Goal: Task Accomplishment & Management: Complete application form

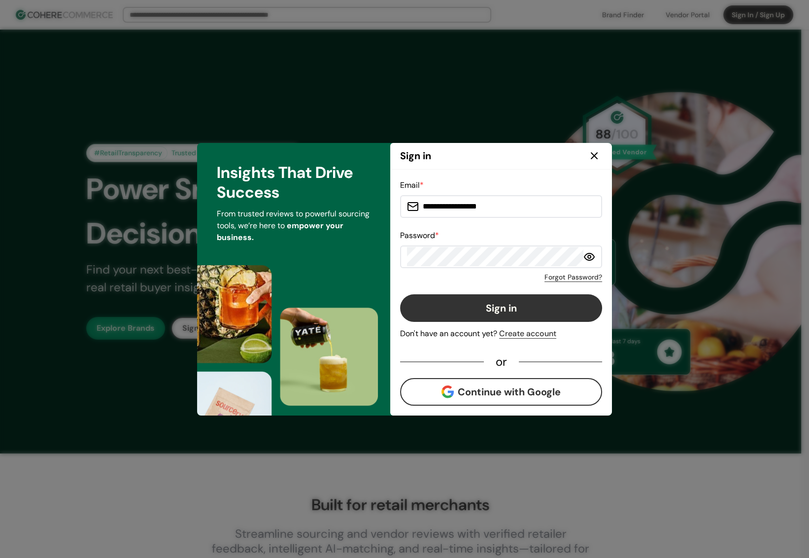
click at [509, 207] on input "**********" at bounding box center [507, 207] width 176 height 20
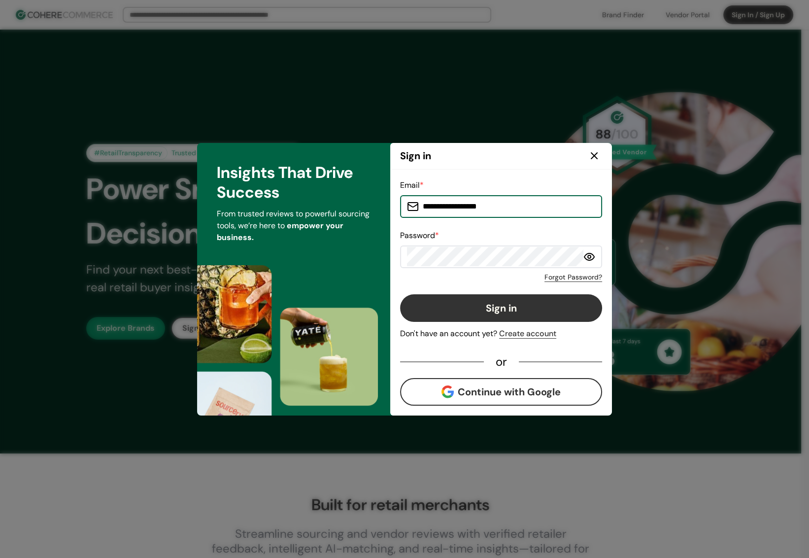
paste input
type input "**********"
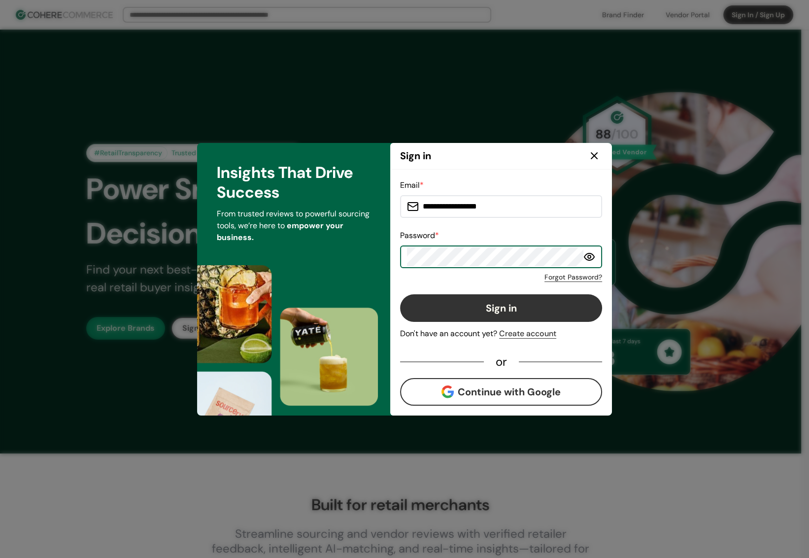
click at [513, 300] on button "Sign in" at bounding box center [501, 308] width 202 height 28
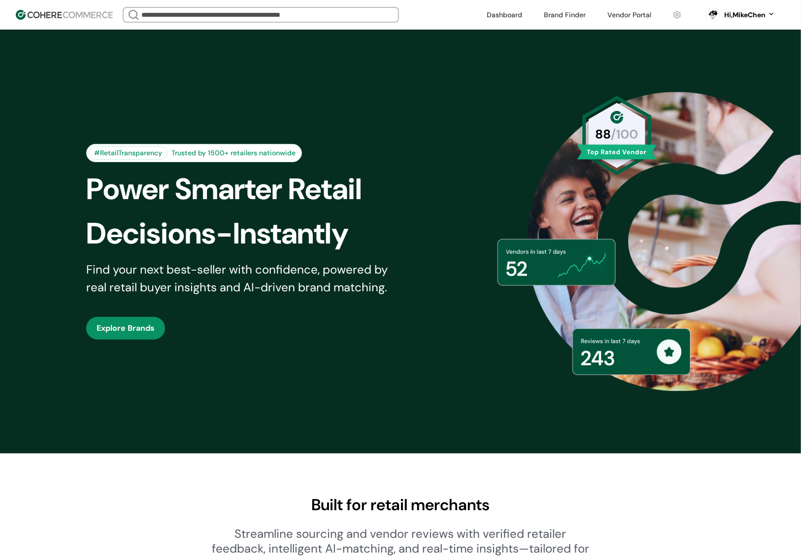
drag, startPoint x: 621, startPoint y: 14, endPoint x: 632, endPoint y: 16, distance: 10.5
click at [621, 14] on link at bounding box center [630, 14] width 56 height 15
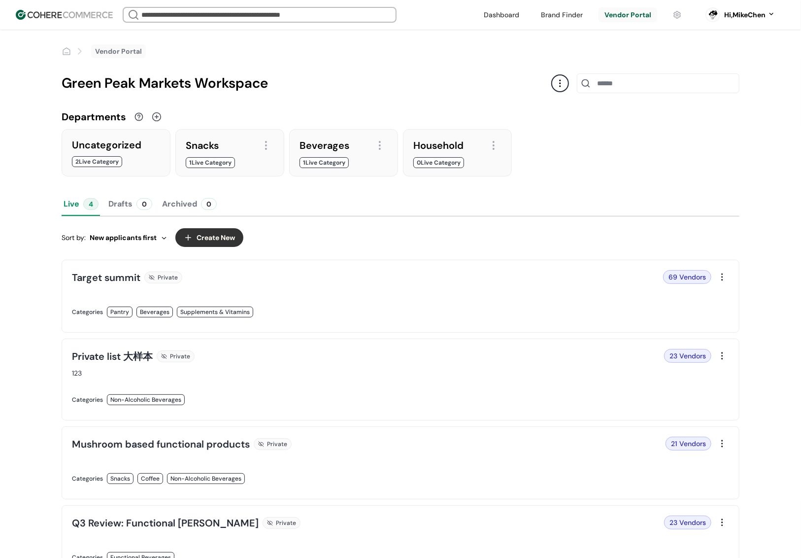
drag, startPoint x: 220, startPoint y: 236, endPoint x: 251, endPoint y: 233, distance: 31.3
click at [220, 236] on button "Create New" at bounding box center [209, 237] width 68 height 19
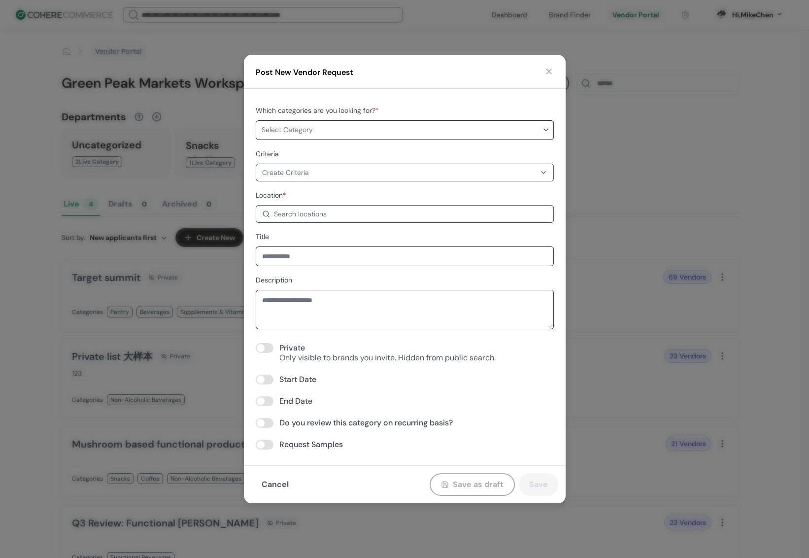
click at [328, 174] on div "Create Criteria" at bounding box center [398, 173] width 273 height 10
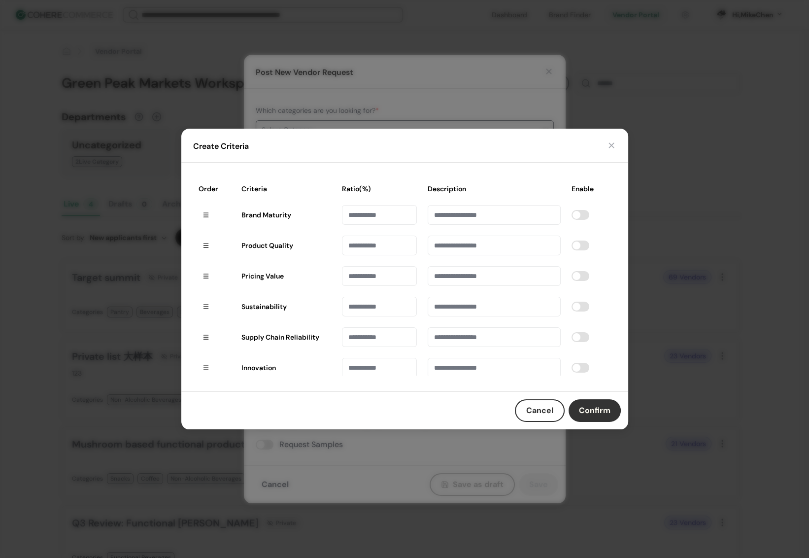
click at [336, 112] on div "Create Criteria Order Criteria Ratio(%) Description Enable Brand Maturity Produ…" at bounding box center [404, 279] width 809 height 558
drag, startPoint x: 607, startPoint y: 144, endPoint x: 555, endPoint y: 150, distance: 52.5
click at [607, 144] on button "button" at bounding box center [611, 145] width 10 height 10
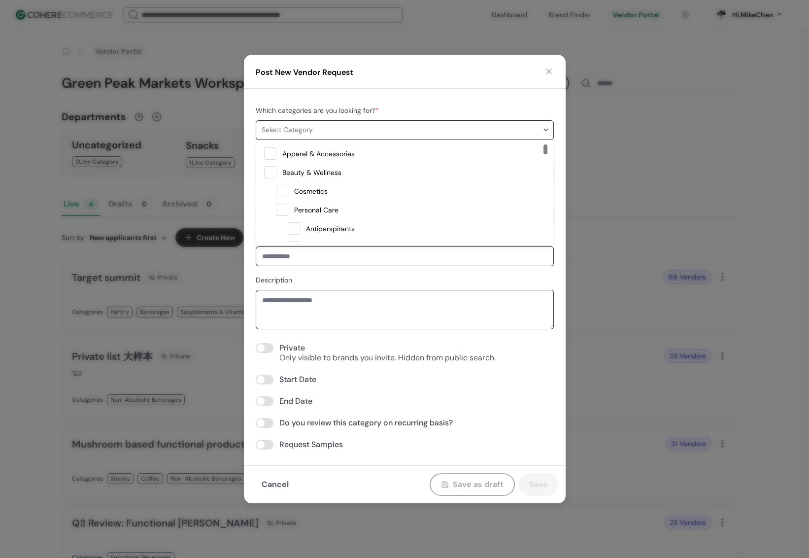
click at [330, 126] on span "Select Category" at bounding box center [402, 130] width 280 height 10
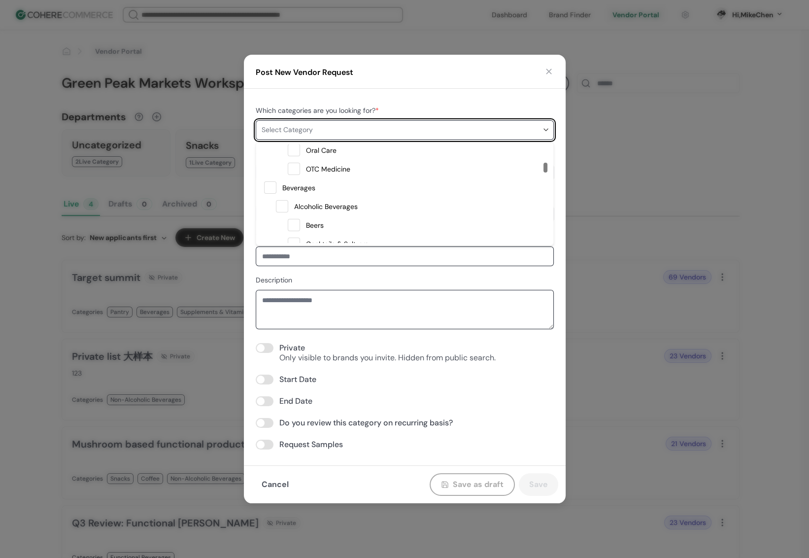
scroll to position [311, 0]
drag, startPoint x: 545, startPoint y: 151, endPoint x: 545, endPoint y: 168, distance: 16.8
click at [545, 168] on div at bounding box center [545, 168] width 4 height 10
click at [404, 182] on span "Beverages" at bounding box center [412, 179] width 265 height 15
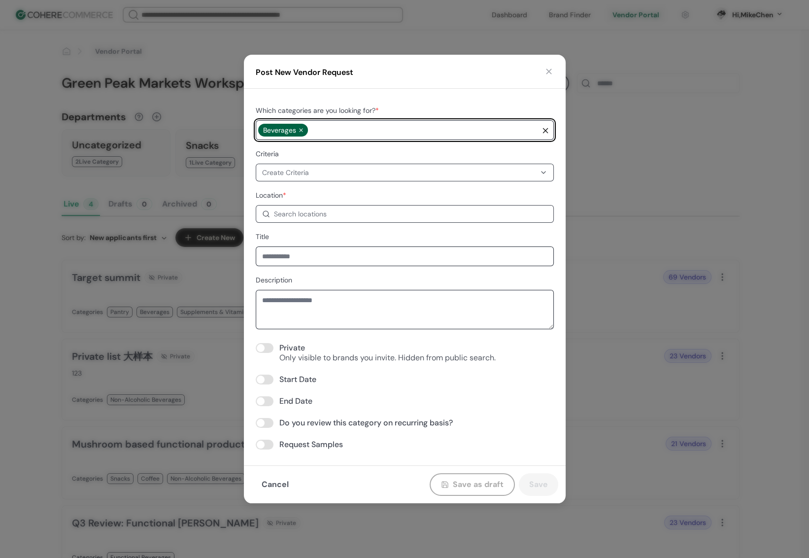
click at [351, 125] on div "Beverages" at bounding box center [398, 130] width 281 height 19
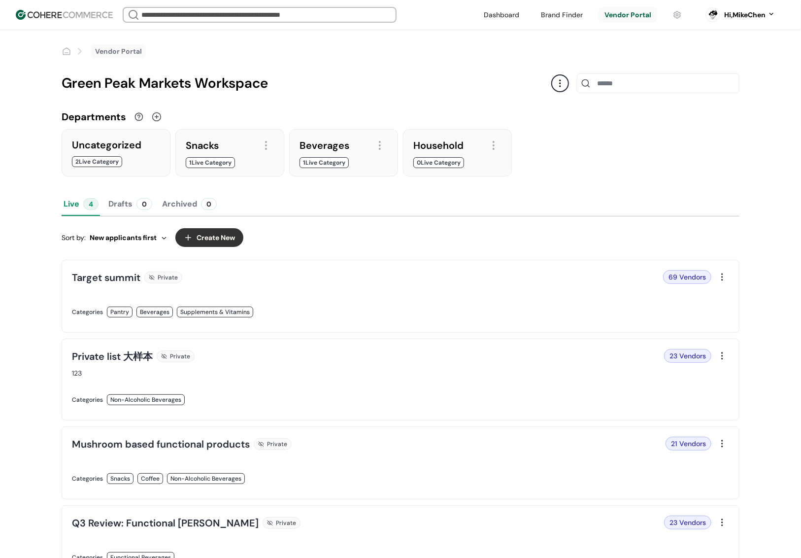
click at [306, 223] on div "Sort by: New applicants first Create New" at bounding box center [401, 237] width 678 height 34
click at [232, 239] on button "Create New" at bounding box center [209, 237] width 68 height 19
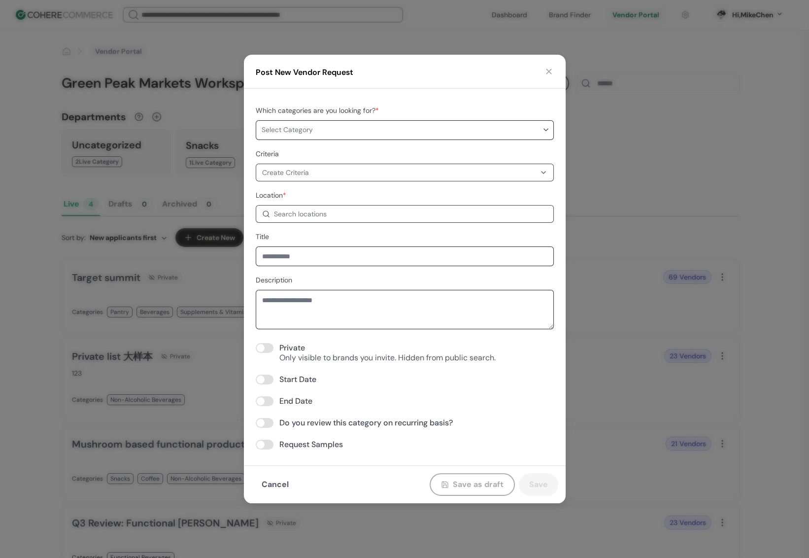
click at [313, 223] on div "Which categories are you looking for? * Select Category Criteria Create Criteri…" at bounding box center [405, 276] width 298 height 345
click at [313, 213] on div "Search locations" at bounding box center [300, 214] width 53 height 10
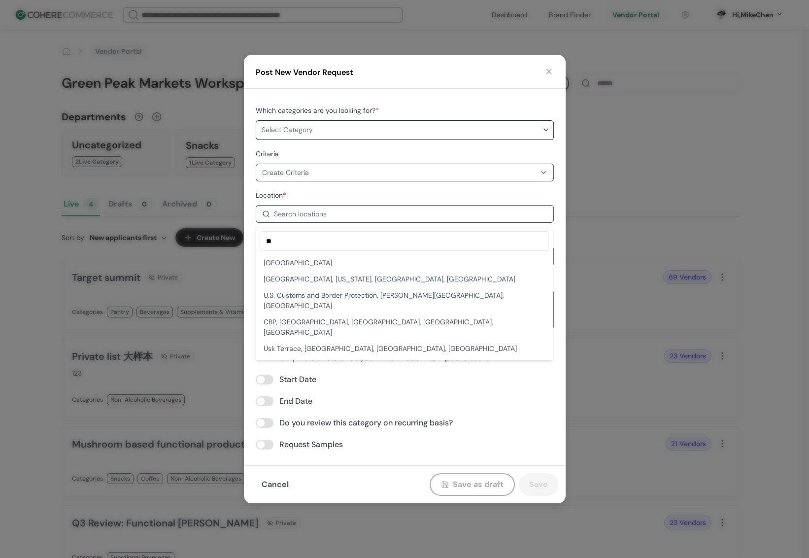
type input "**"
click at [337, 263] on div "USA" at bounding box center [404, 263] width 281 height 10
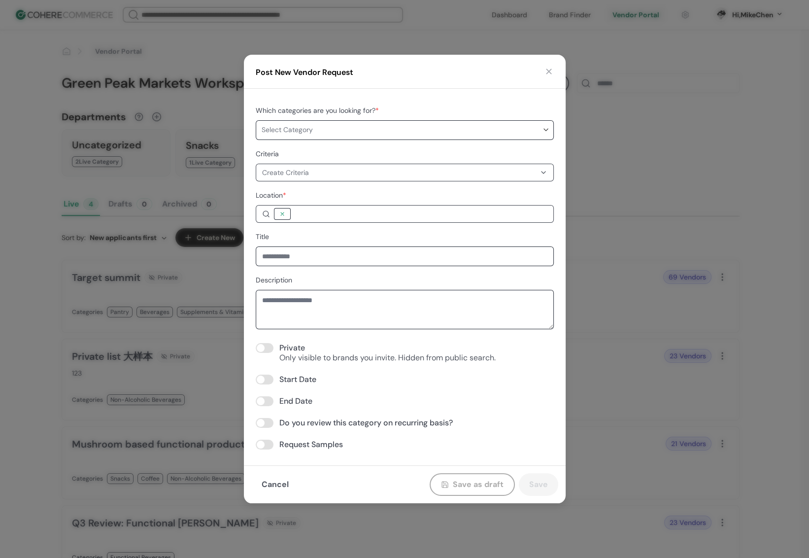
click at [281, 213] on div at bounding box center [282, 214] width 10 height 10
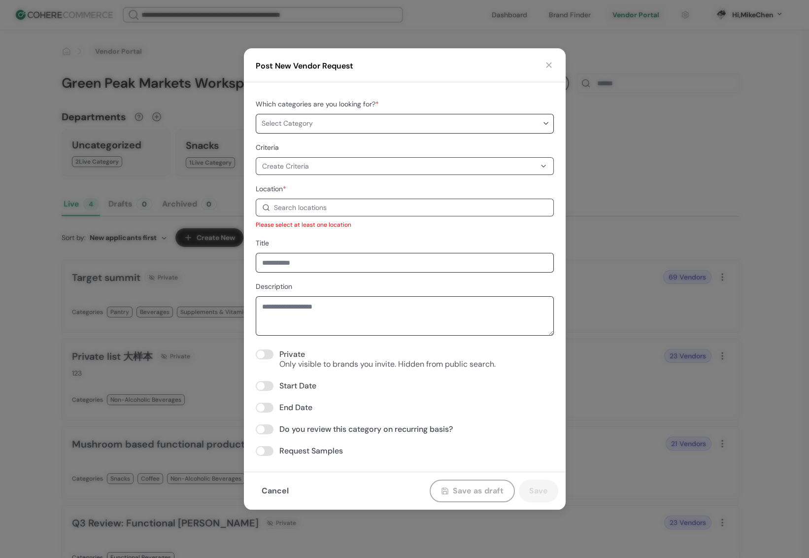
click at [334, 221] on p "Please select at least one location" at bounding box center [405, 224] width 298 height 9
